Goal: Information Seeking & Learning: Learn about a topic

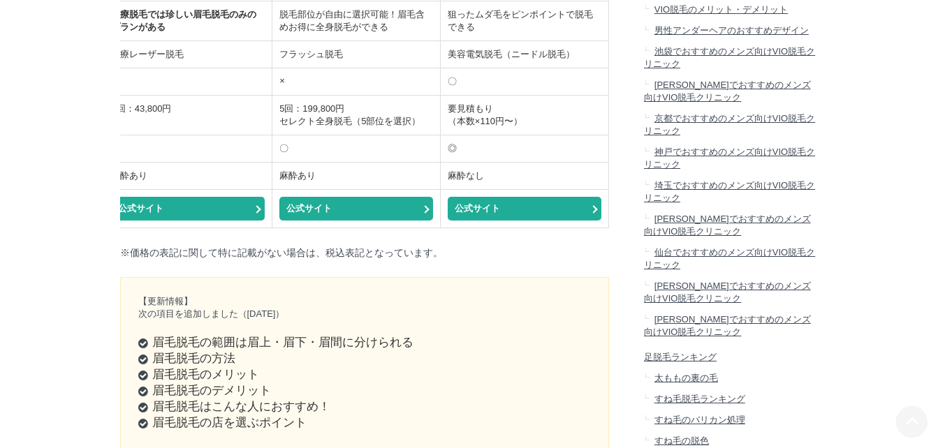
scroll to position [1467, 0]
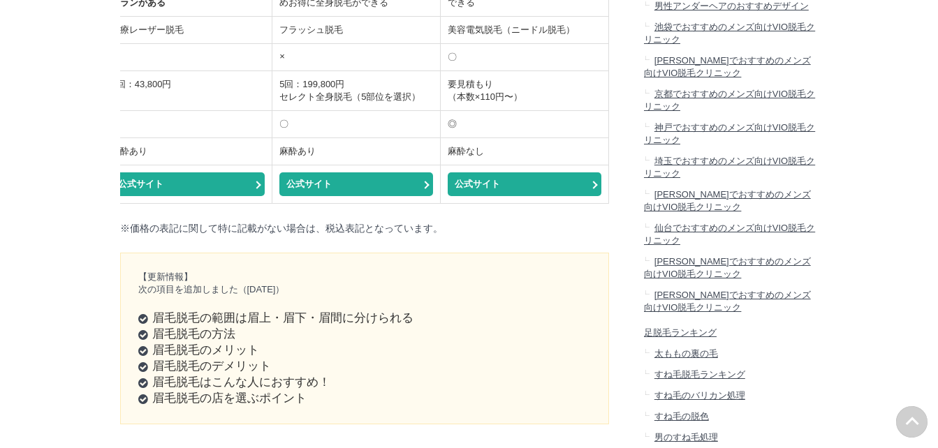
drag, startPoint x: 536, startPoint y: 335, endPoint x: 448, endPoint y: 337, distance: 88.7
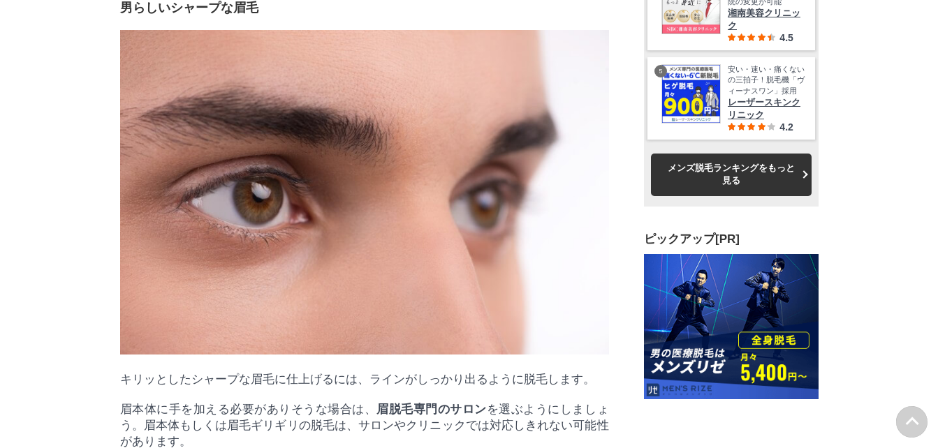
scroll to position [0, 0]
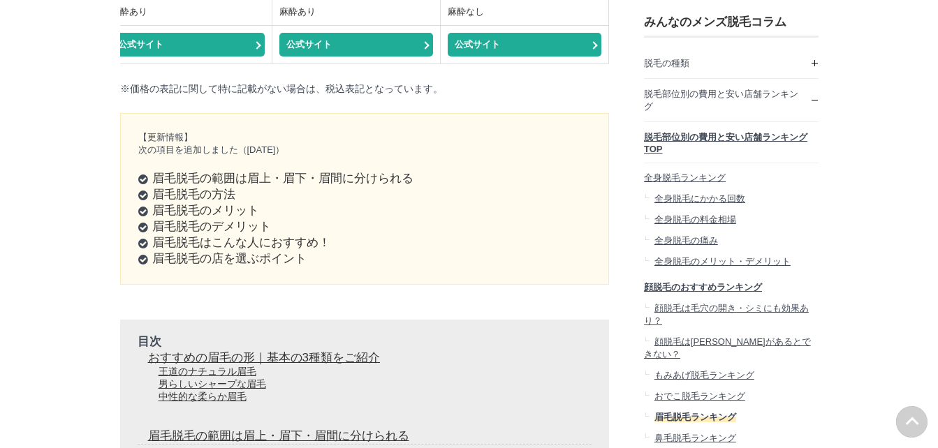
click at [511, 57] on link "公式サイト" at bounding box center [525, 45] width 154 height 24
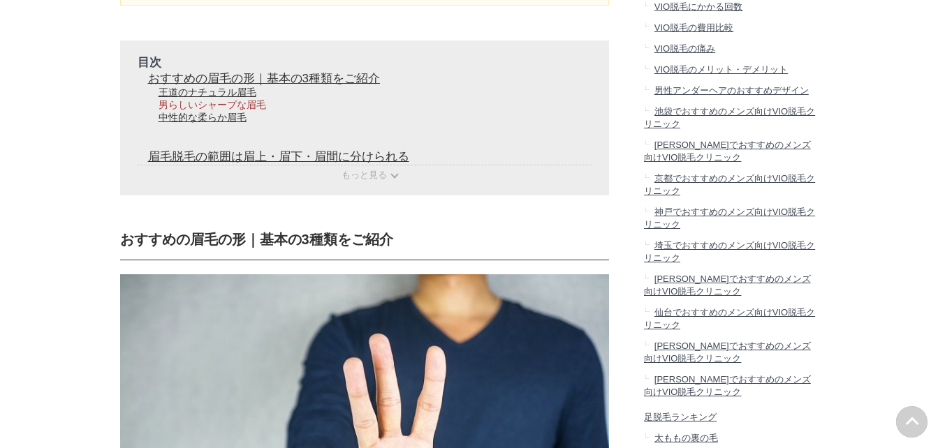
scroll to position [1746, 0]
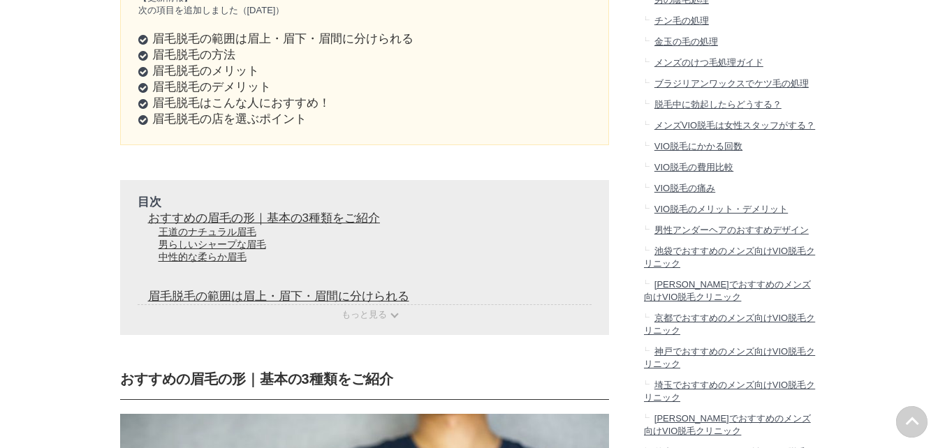
click at [216, 79] on li "眉毛脱毛のメリット" at bounding box center [364, 71] width 453 height 16
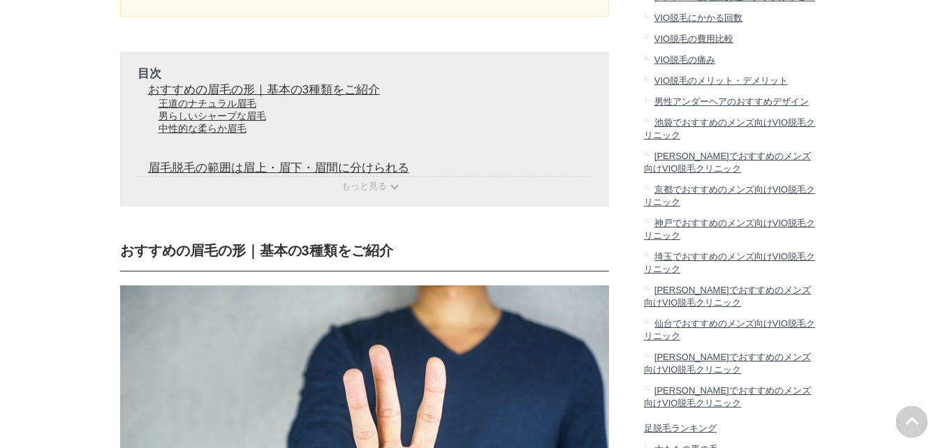
scroll to position [1956, 0]
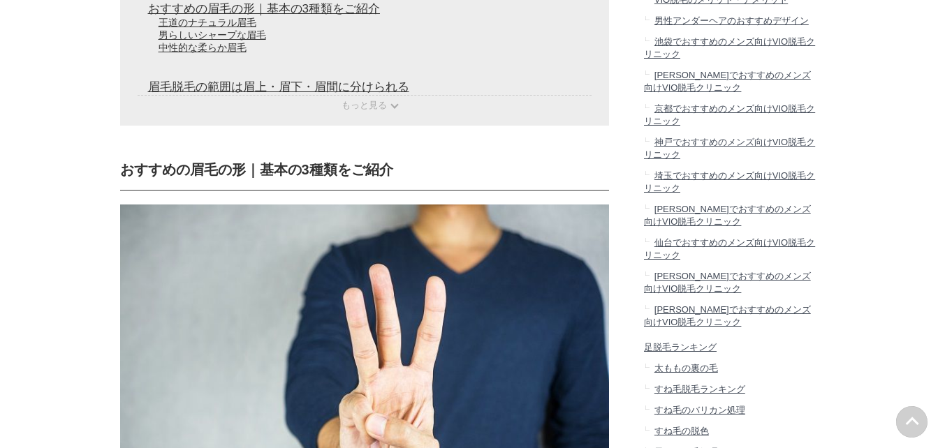
click at [382, 110] on span "もっと見る" at bounding box center [364, 105] width 45 height 10
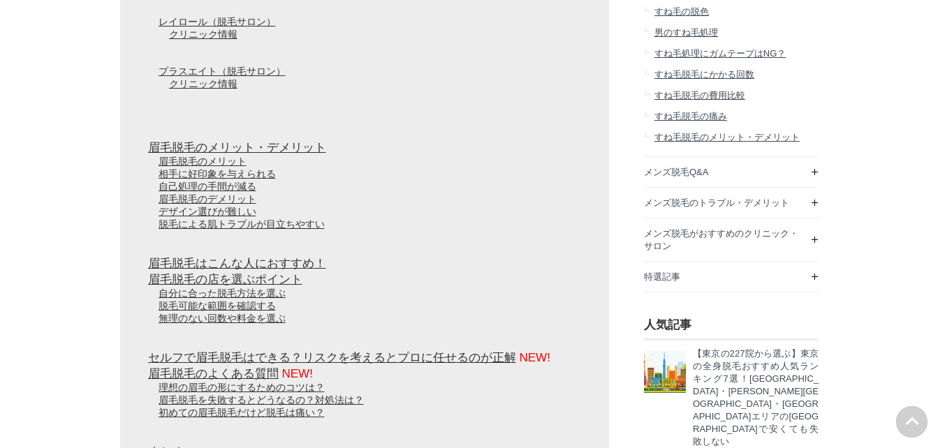
scroll to position [2375, 0]
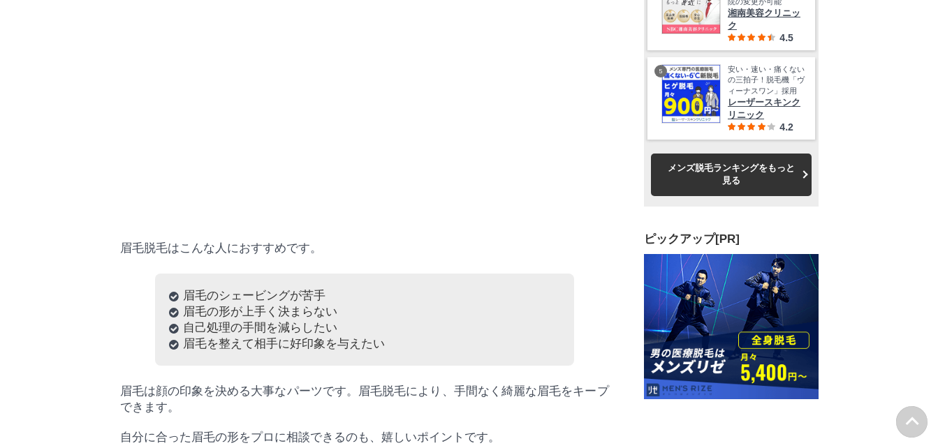
scroll to position [35192, 698]
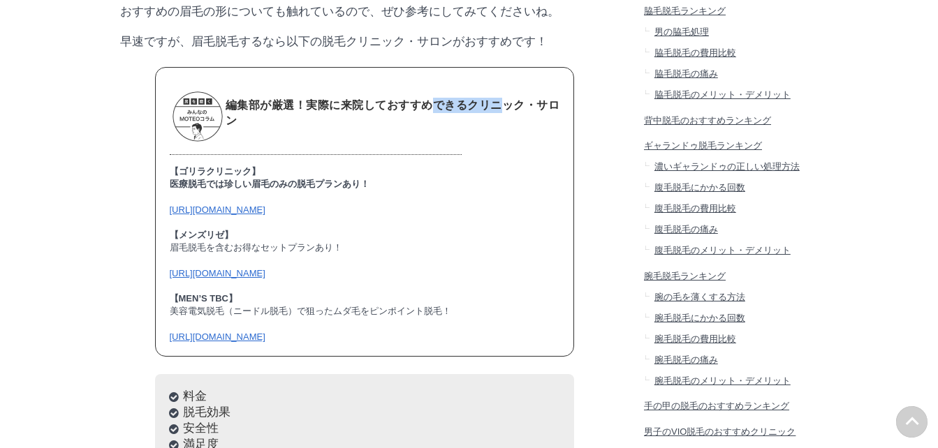
drag, startPoint x: 430, startPoint y: 160, endPoint x: 501, endPoint y: 152, distance: 71.0
click at [500, 145] on div "編集部が厳選！実際に来院しておすすめできるクリニック・サロン" at bounding box center [365, 113] width 390 height 63
drag, startPoint x: 501, startPoint y: 152, endPoint x: 471, endPoint y: 219, distance: 73.2
click at [471, 166] on div "編集部が厳選！実際に来院しておすすめできるクリニック・サロン" at bounding box center [365, 124] width 390 height 84
click at [265, 279] on link "[URL][DOMAIN_NAME]" at bounding box center [218, 273] width 96 height 10
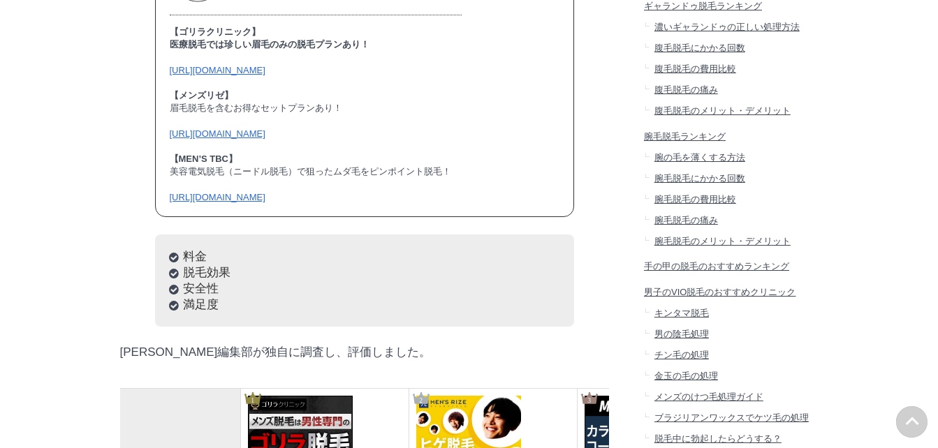
click at [217, 75] on link "[URL][DOMAIN_NAME]" at bounding box center [218, 70] width 96 height 10
click at [265, 203] on link "[URL][DOMAIN_NAME]" at bounding box center [218, 197] width 96 height 10
click at [237, 75] on link "[URL][DOMAIN_NAME]" at bounding box center [218, 70] width 96 height 10
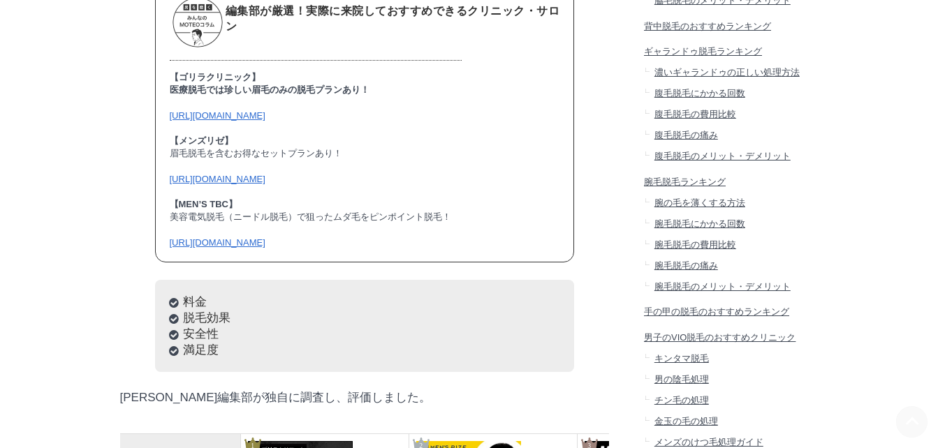
scroll to position [838, 0]
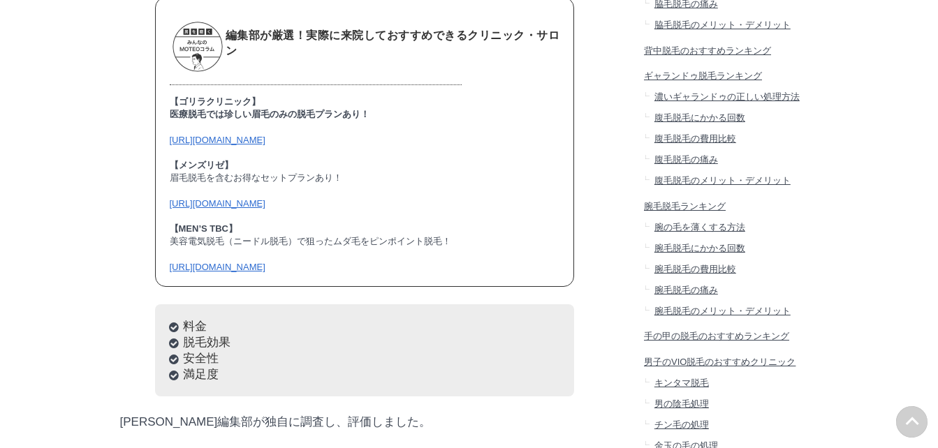
click at [228, 145] on link "[URL][DOMAIN_NAME]" at bounding box center [218, 140] width 96 height 10
